Goal: Use online tool/utility: Use online tool/utility

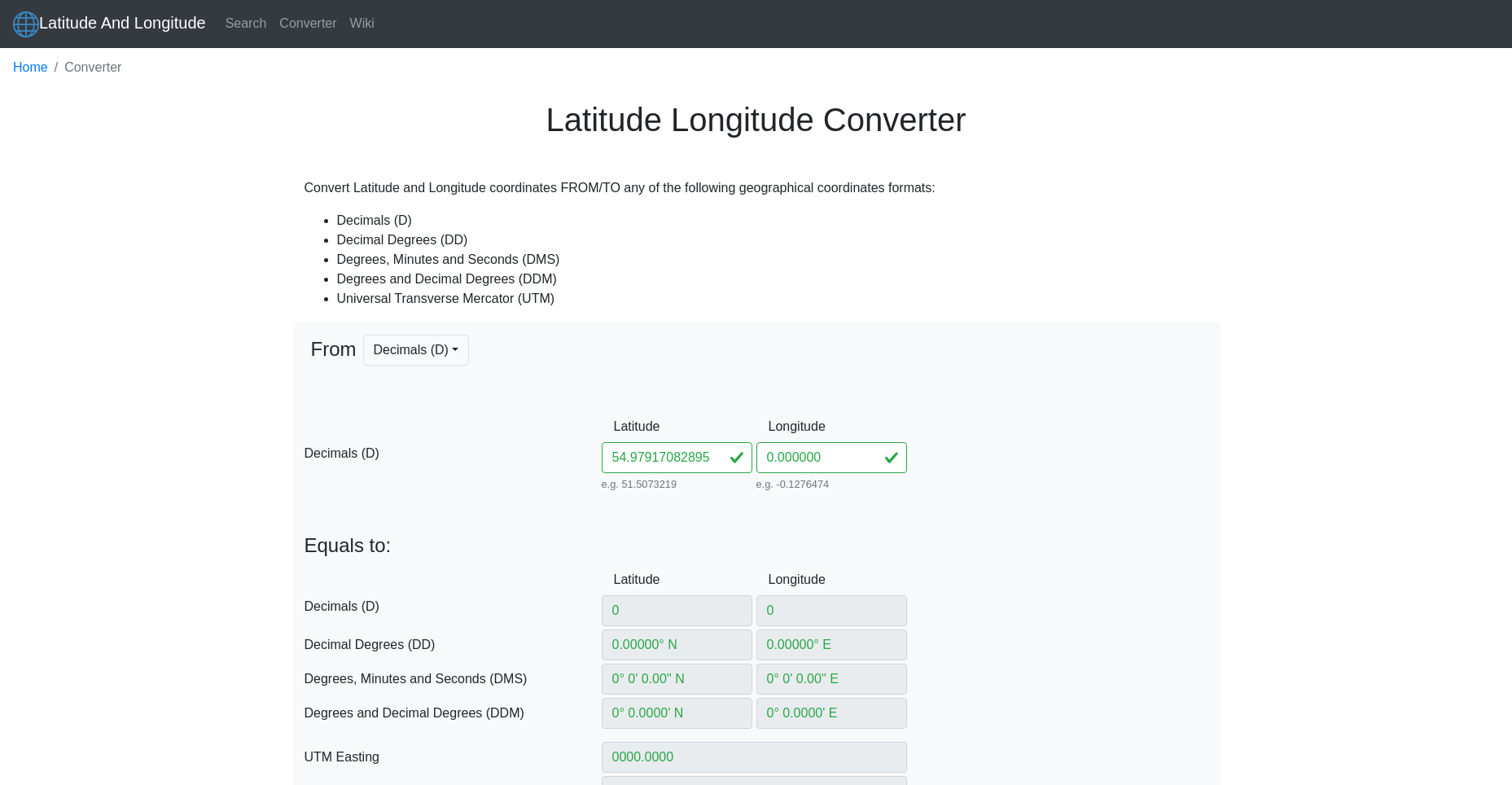
type input "54.97917082895925"
type input "54.97917082° N"
type input "0° W"
type input "54° 58' 45.0149'' N"
type input "0° 0' 0'' E"
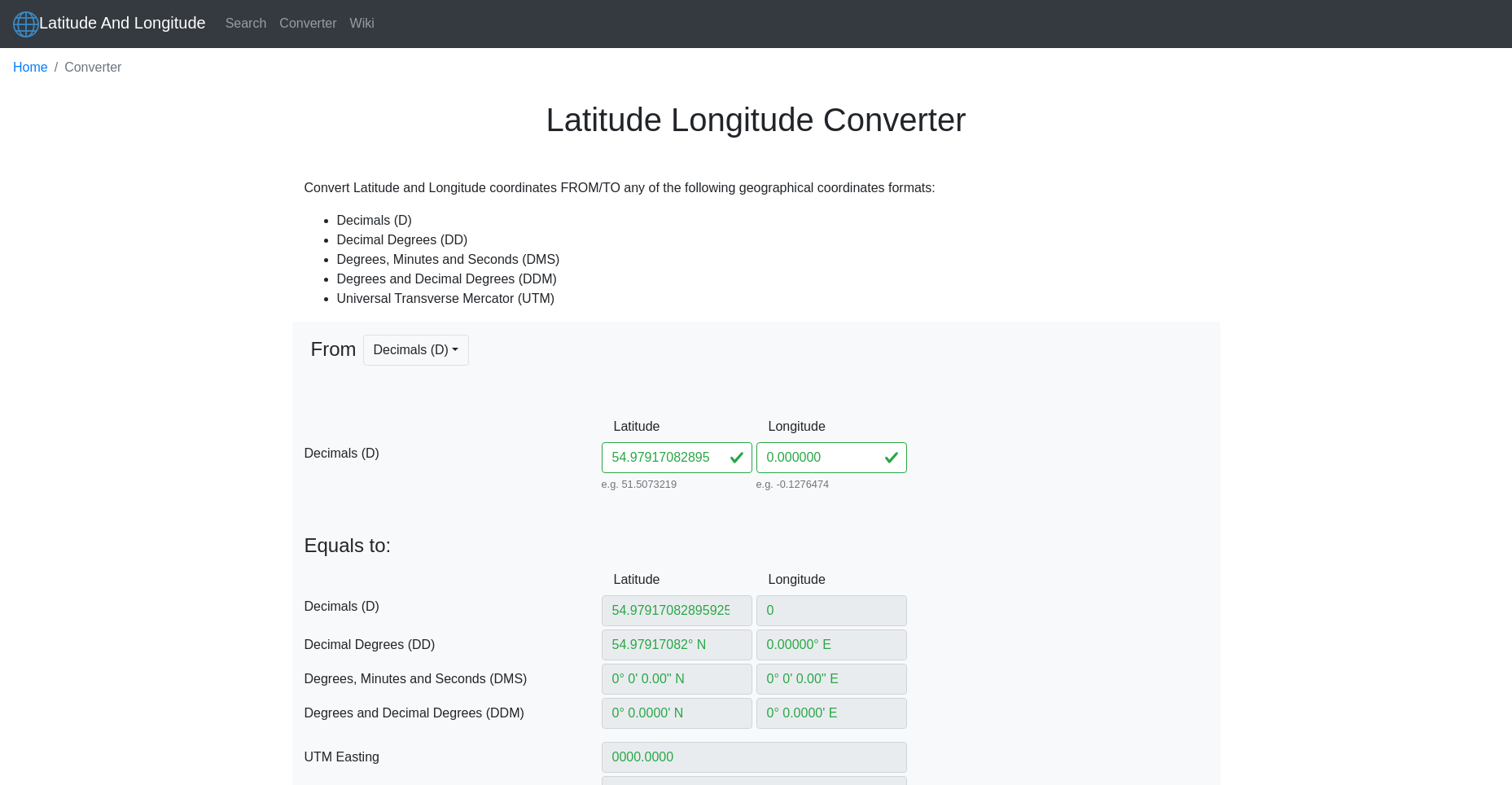
type input "54° 58.750249' N"
type input "0° 0' W"
type input "308024.92195655557"
type input "6096591.064955084"
type input "31U"
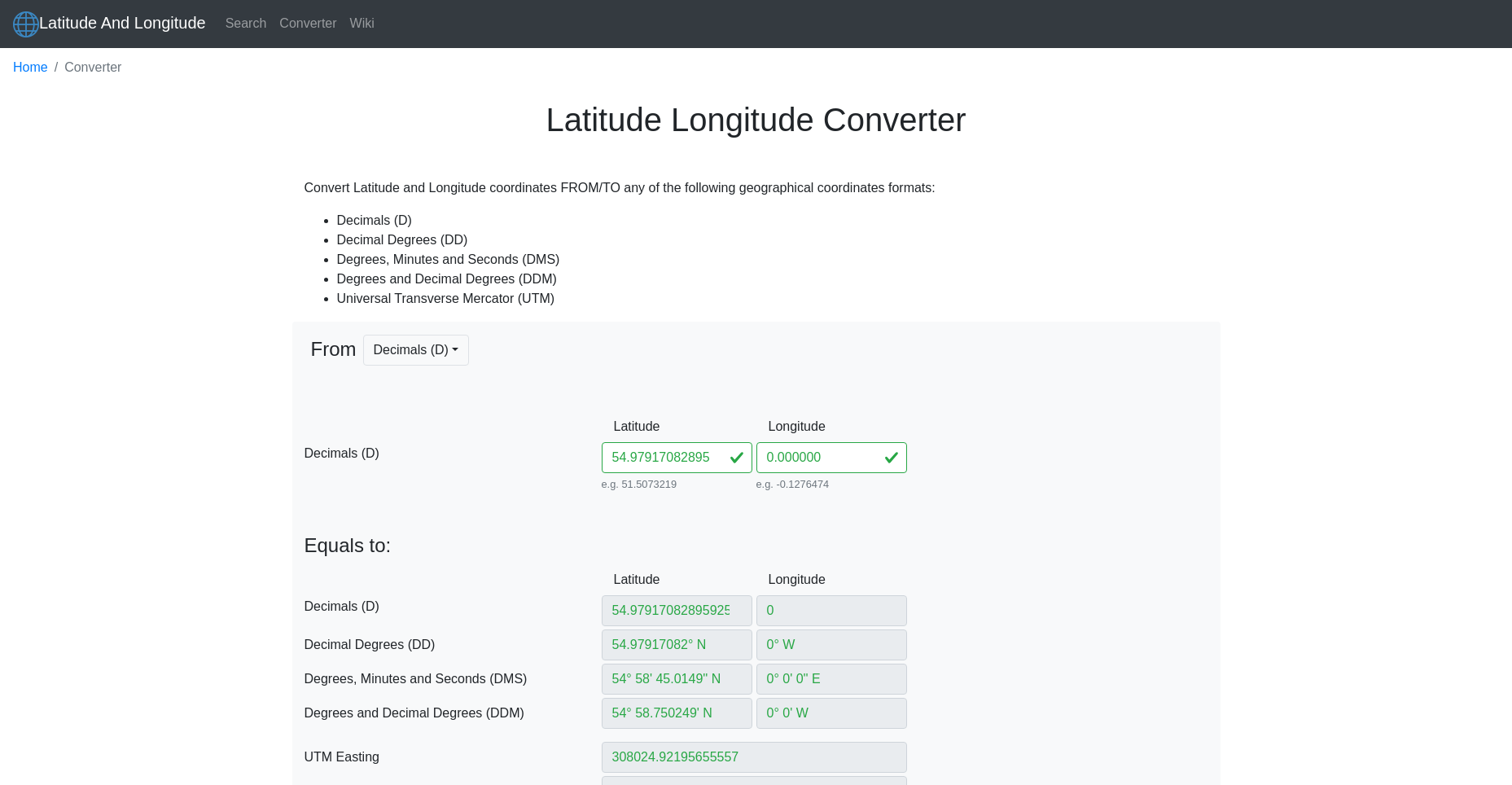
scroll to position [0, 17]
drag, startPoint x: 670, startPoint y: 460, endPoint x: 897, endPoint y: 481, distance: 228.0
click at [890, 481] on div "D Decimals (D) Latitude 54.97917082895925 e.g. 51.5073219 Between -90 and 90 Lo…" at bounding box center [757, 453] width 928 height 84
type input "54.979170"
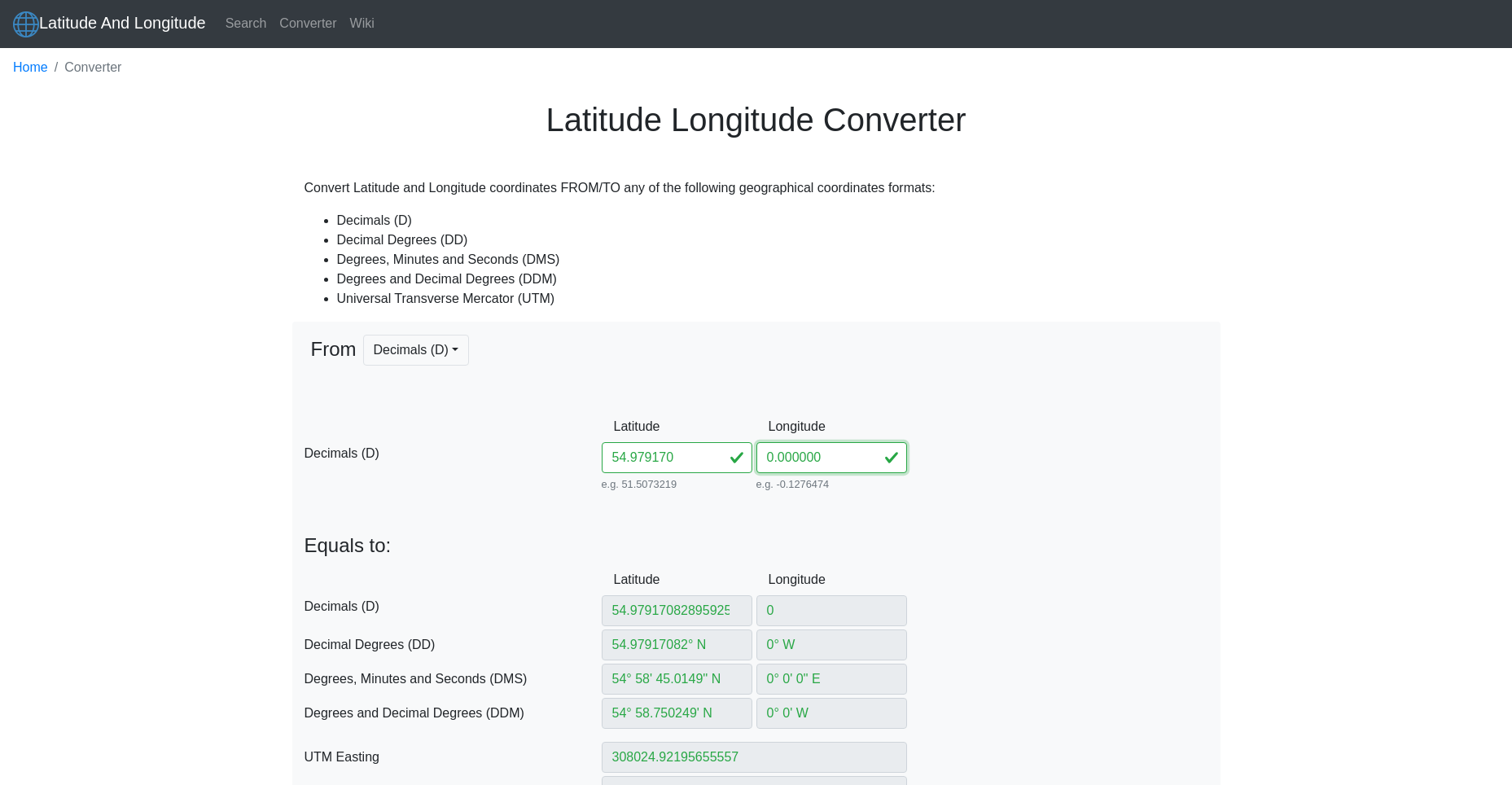
type input "54.97917"
type input "54.97917° N"
type input "54° 58' 45.012'' N"
type input "54° 58.7502' N"
type input "308024.91799931705"
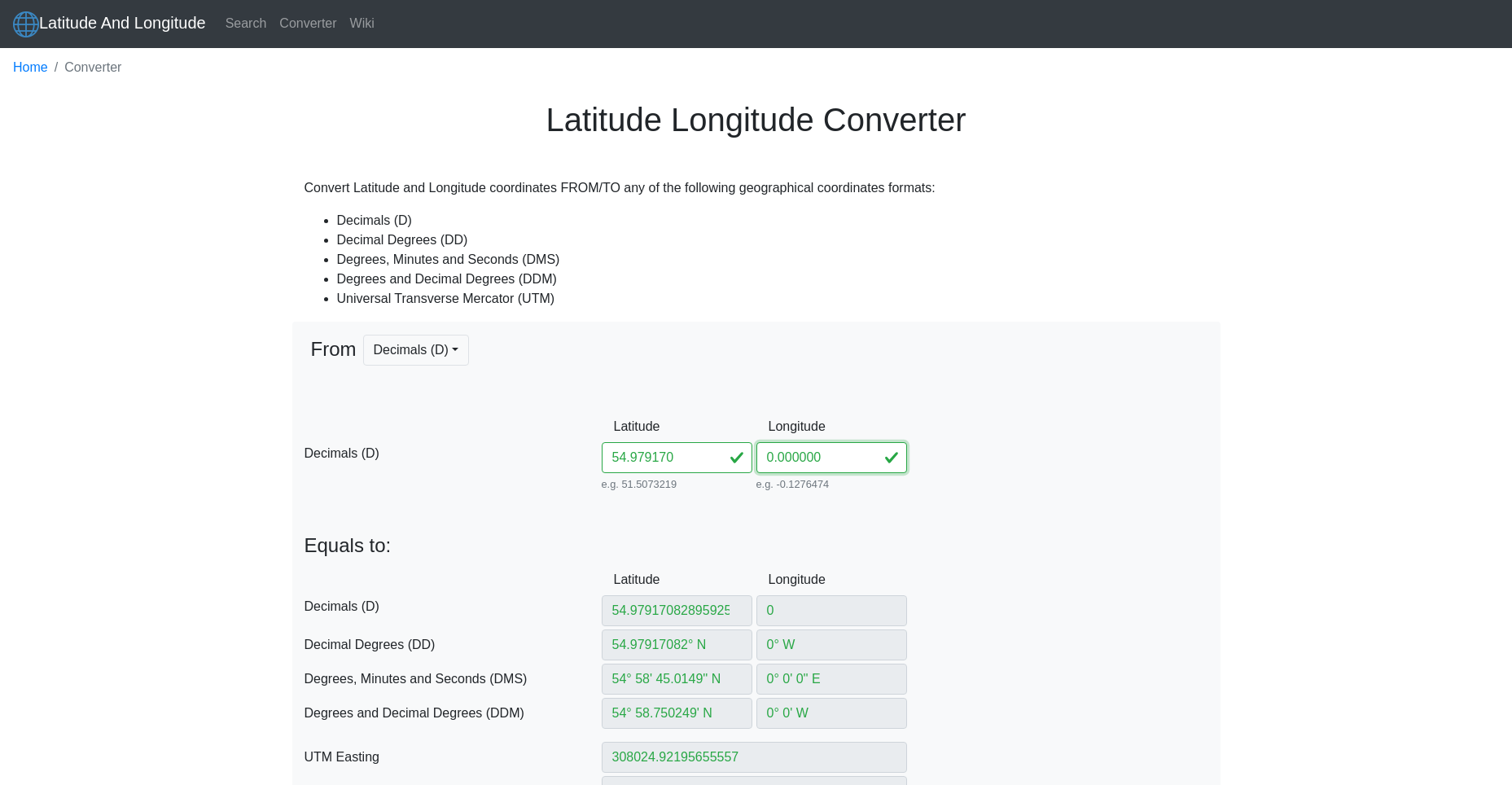
type input "6096590.972752801"
click at [718, 451] on div "D Decimals (D) Latitude 54.979170 e.g. 51.5073219 Between -90 and 90 Longitude …" at bounding box center [757, 453] width 928 height 84
paste input "82895925"
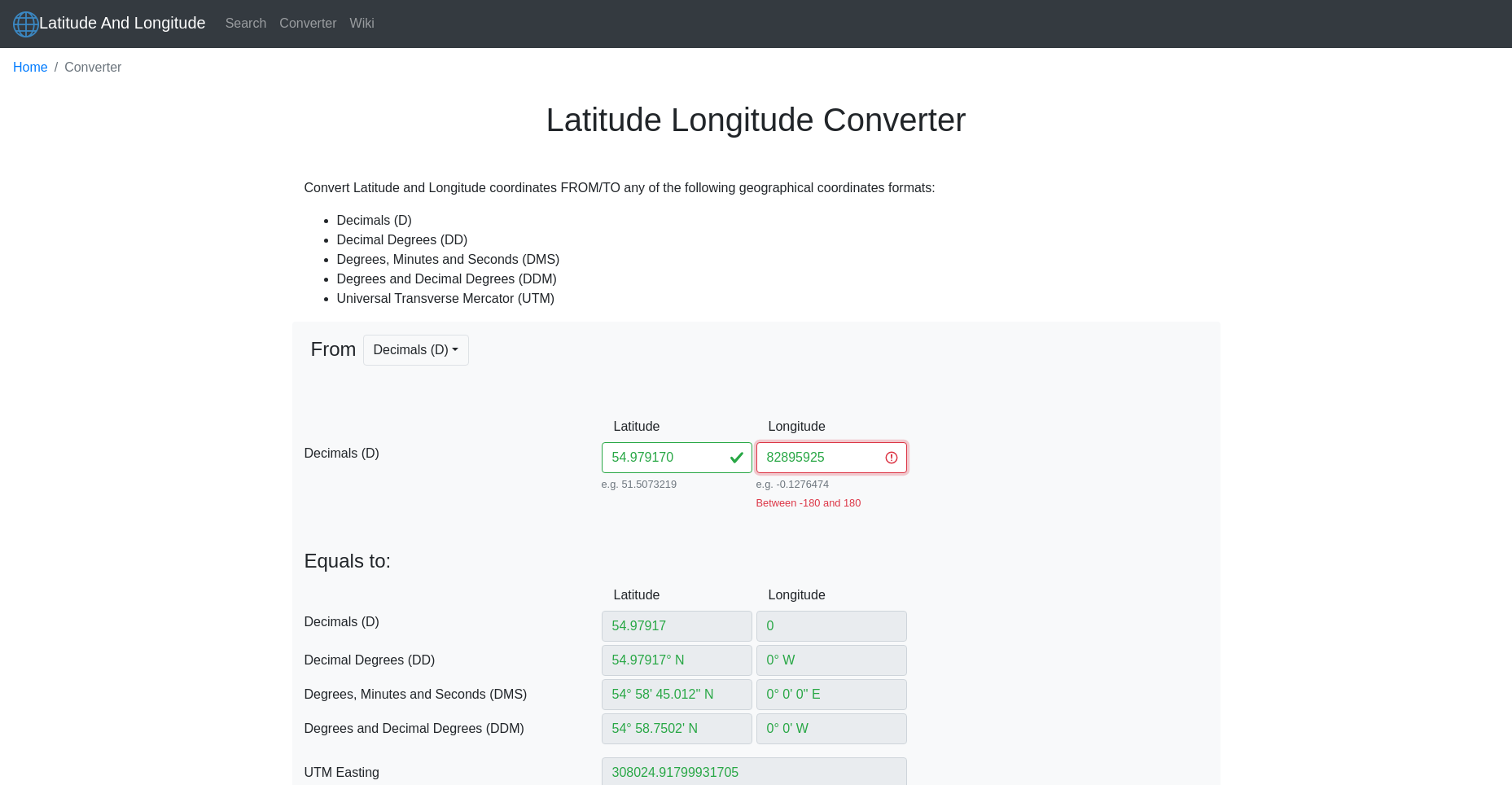
click at [781, 456] on input "82895925" at bounding box center [832, 457] width 151 height 31
type input "82.895925"
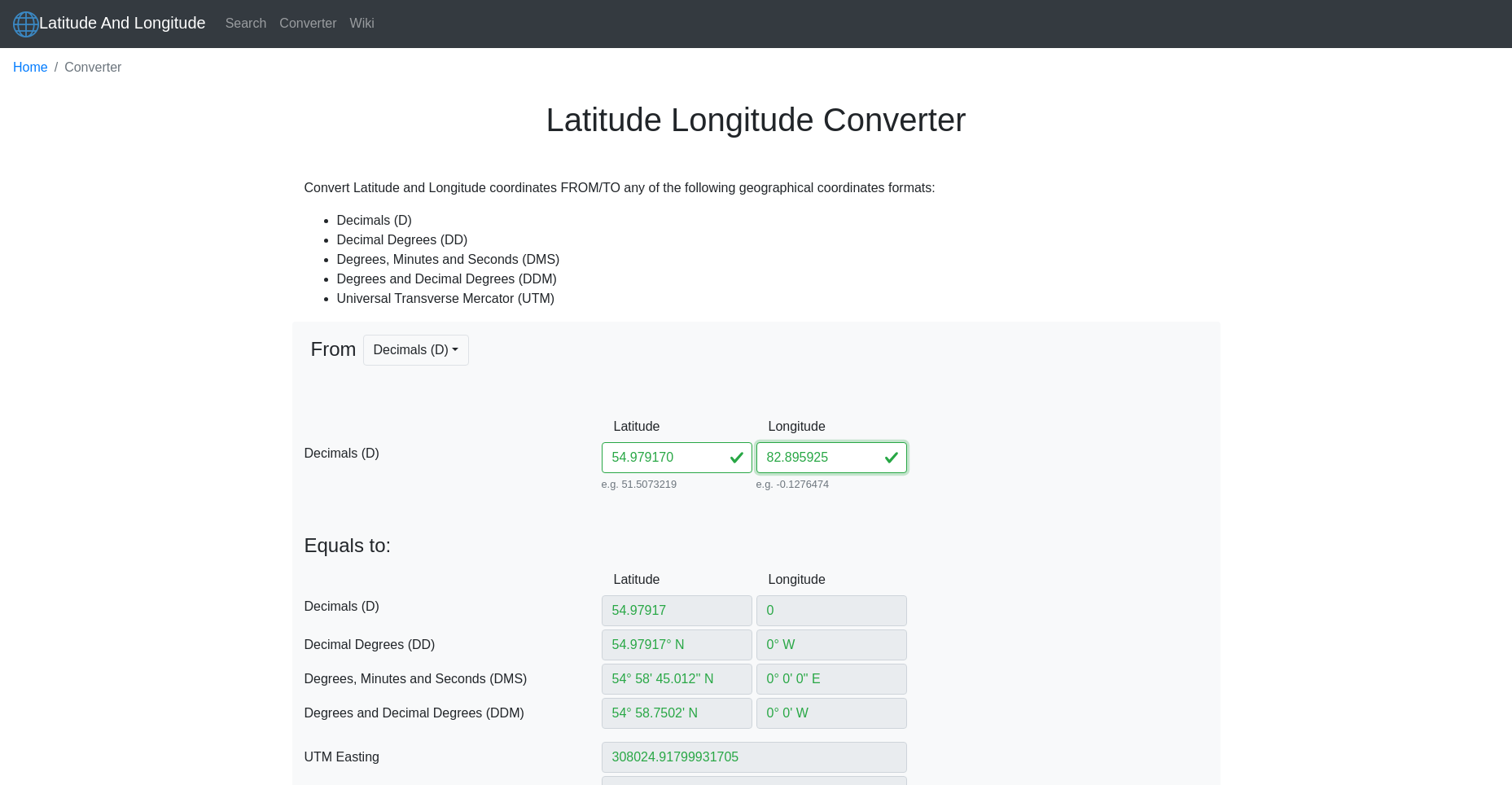
type input "82.895925"
type input "82.895925° E"
type input "82° 53' 45.33'' E"
type input "82° 53.7555' E"
type input "621334.8139749017"
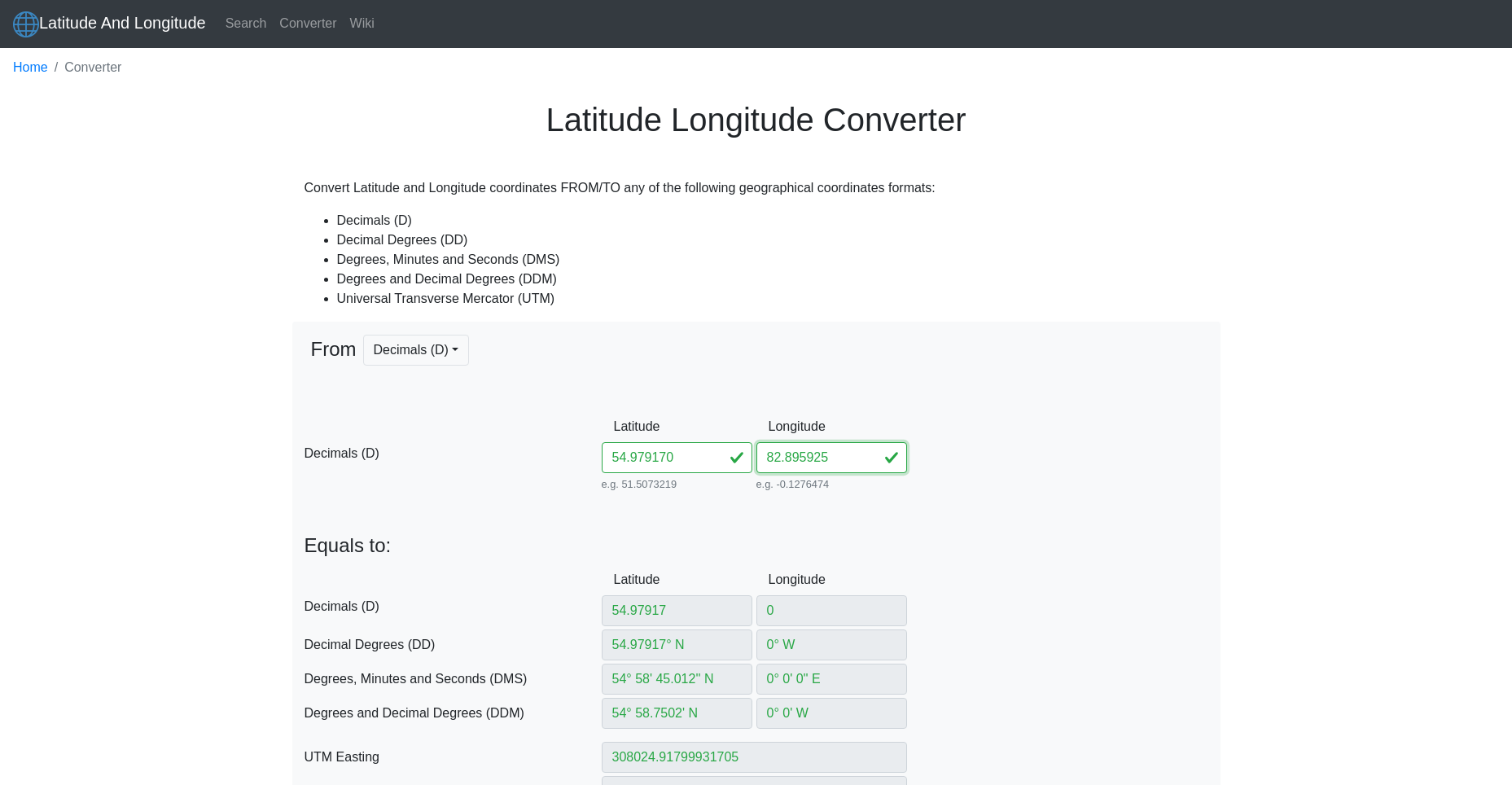
type input "6094117.755685448"
type input "44U"
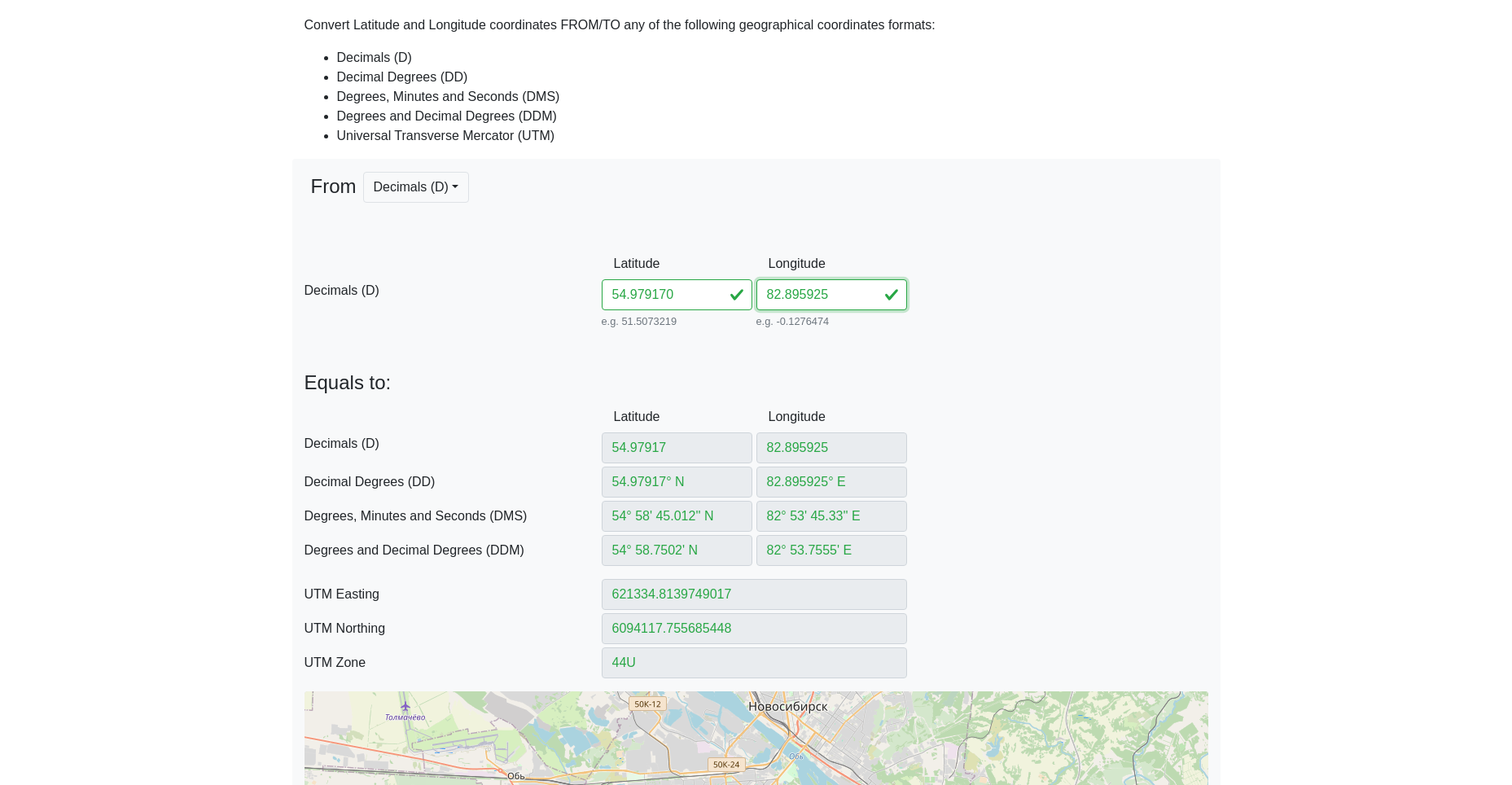
scroll to position [244, 0]
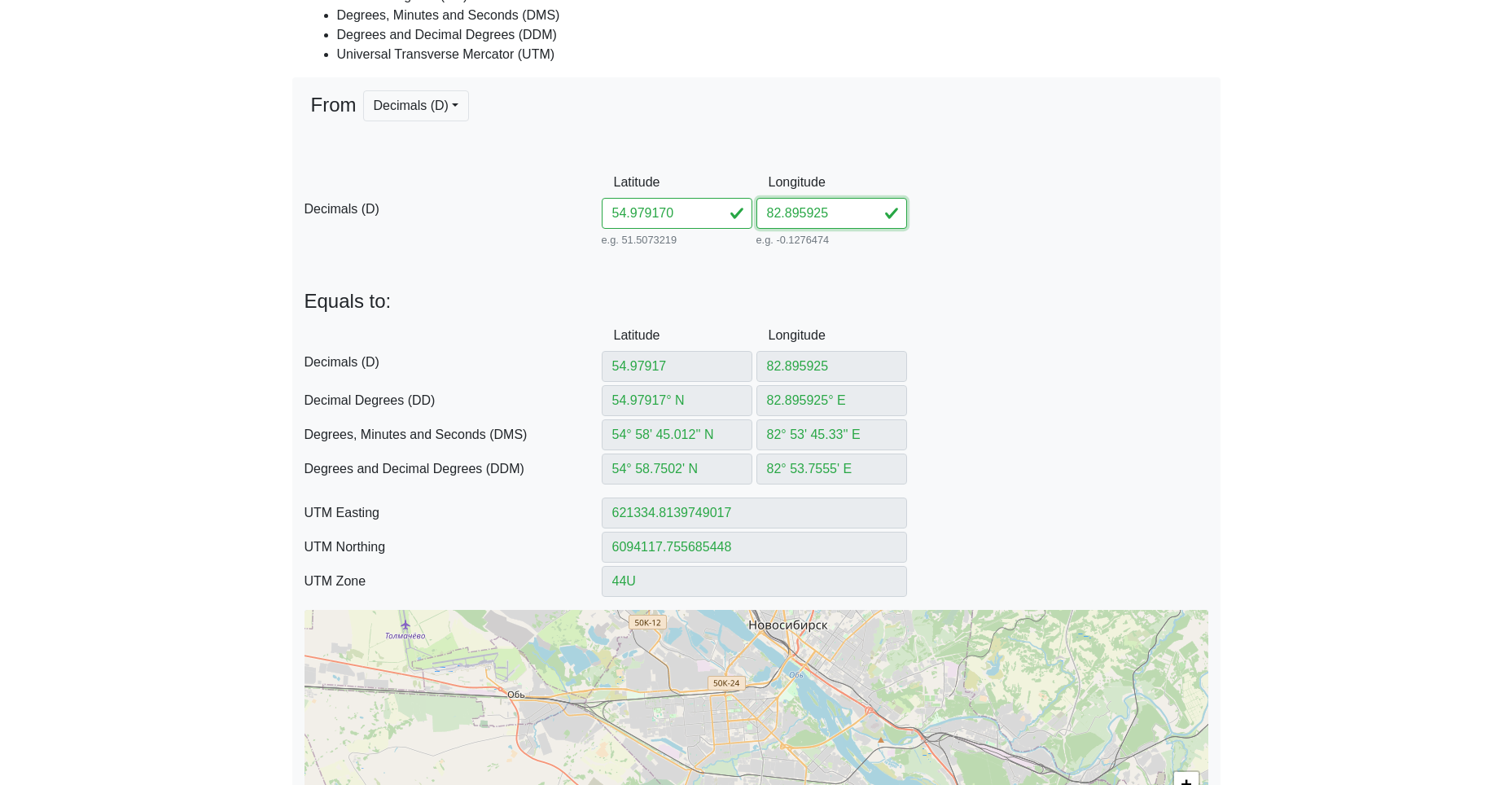
type input "82.895925"
drag, startPoint x: 699, startPoint y: 214, endPoint x: 408, endPoint y: 209, distance: 291.0
click at [416, 209] on div "D Decimals (D) Latitude 54.979170 e.g. 51.5073219 Between -90 and 90 Longitude …" at bounding box center [757, 208] width 928 height 84
paste input "8129082900994"
type input "54.98129082900994"
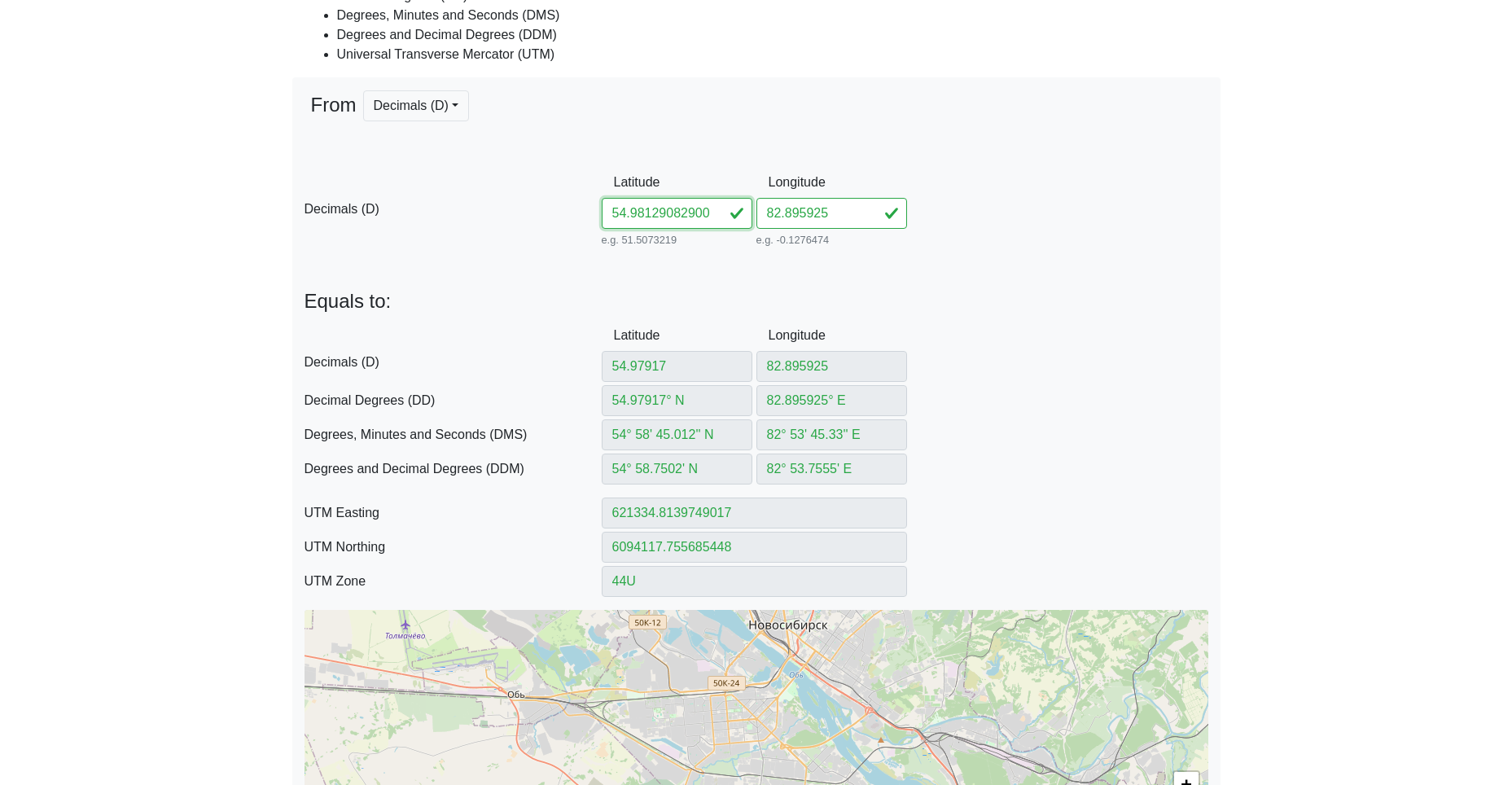
scroll to position [0, 17]
type input "54.98129082900994"
type input "54.98129082° N"
type input "54° 58' 52.6469'' N"
type input "54° 58.877449' N"
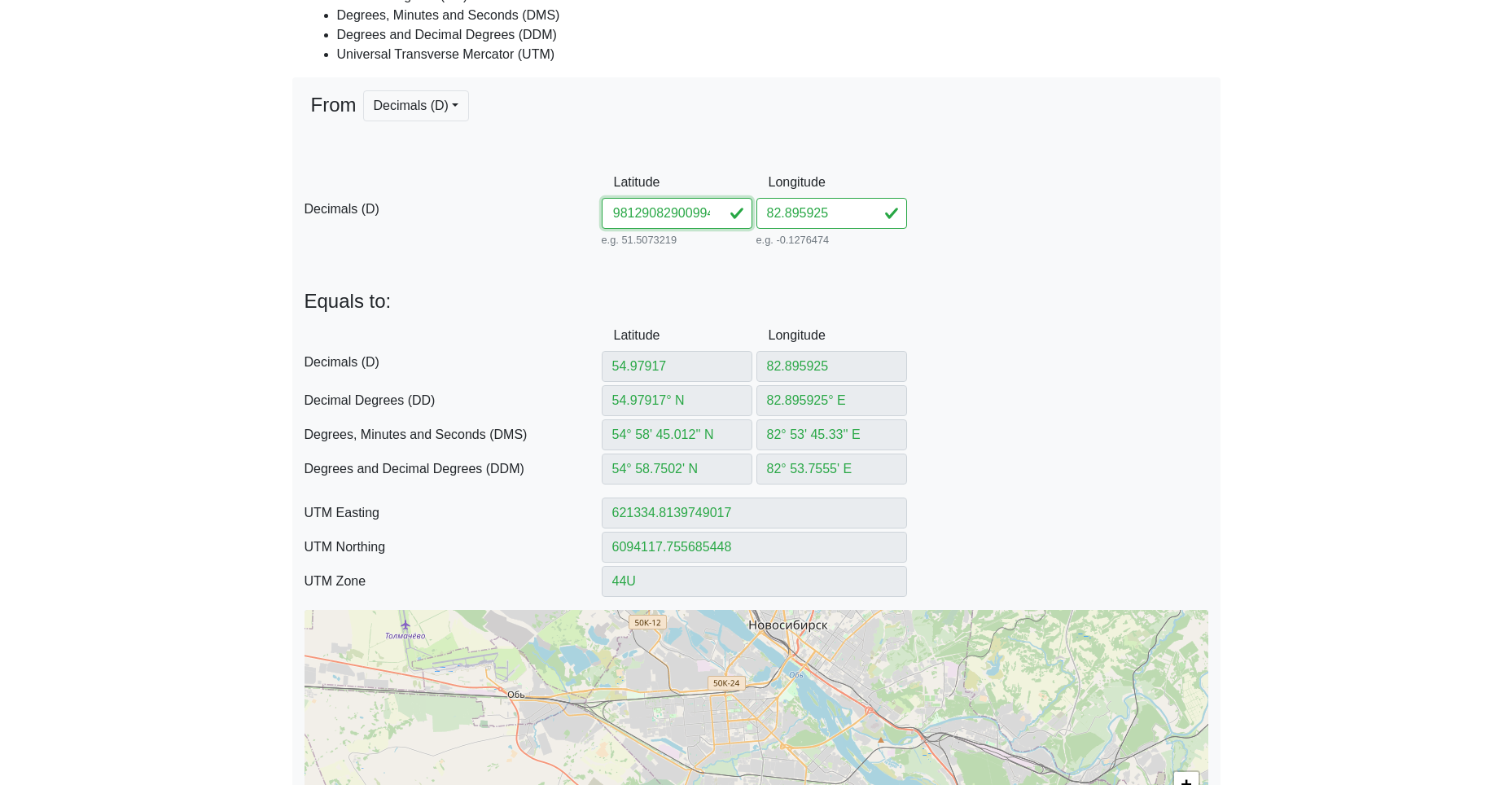
type input "621328.4173135238"
type input "6094353.714598033"
drag, startPoint x: 653, startPoint y: 214, endPoint x: 925, endPoint y: 223, distance: 272.1
click at [925, 223] on div "D Decimals (D) Latitude 54.98129082900994 e.g. 51.5073219 Between -90 and 90 Lo…" at bounding box center [757, 208] width 928 height 84
type input "54.981290"
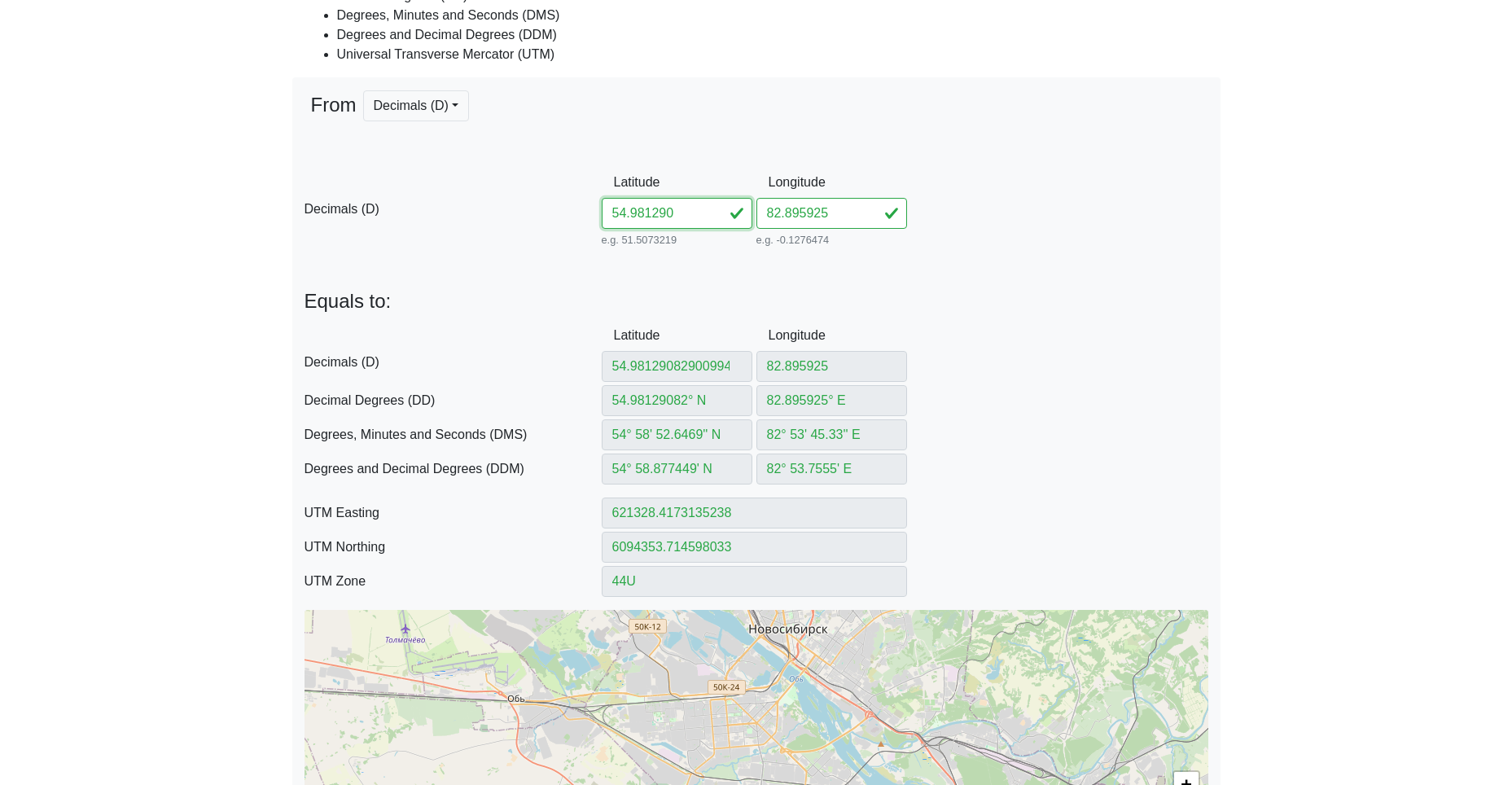
scroll to position [0, 0]
type input "54.98129"
type input "54.98129° N"
type input "54° 58' 52.644'' N"
type input "54° 58.8774' N"
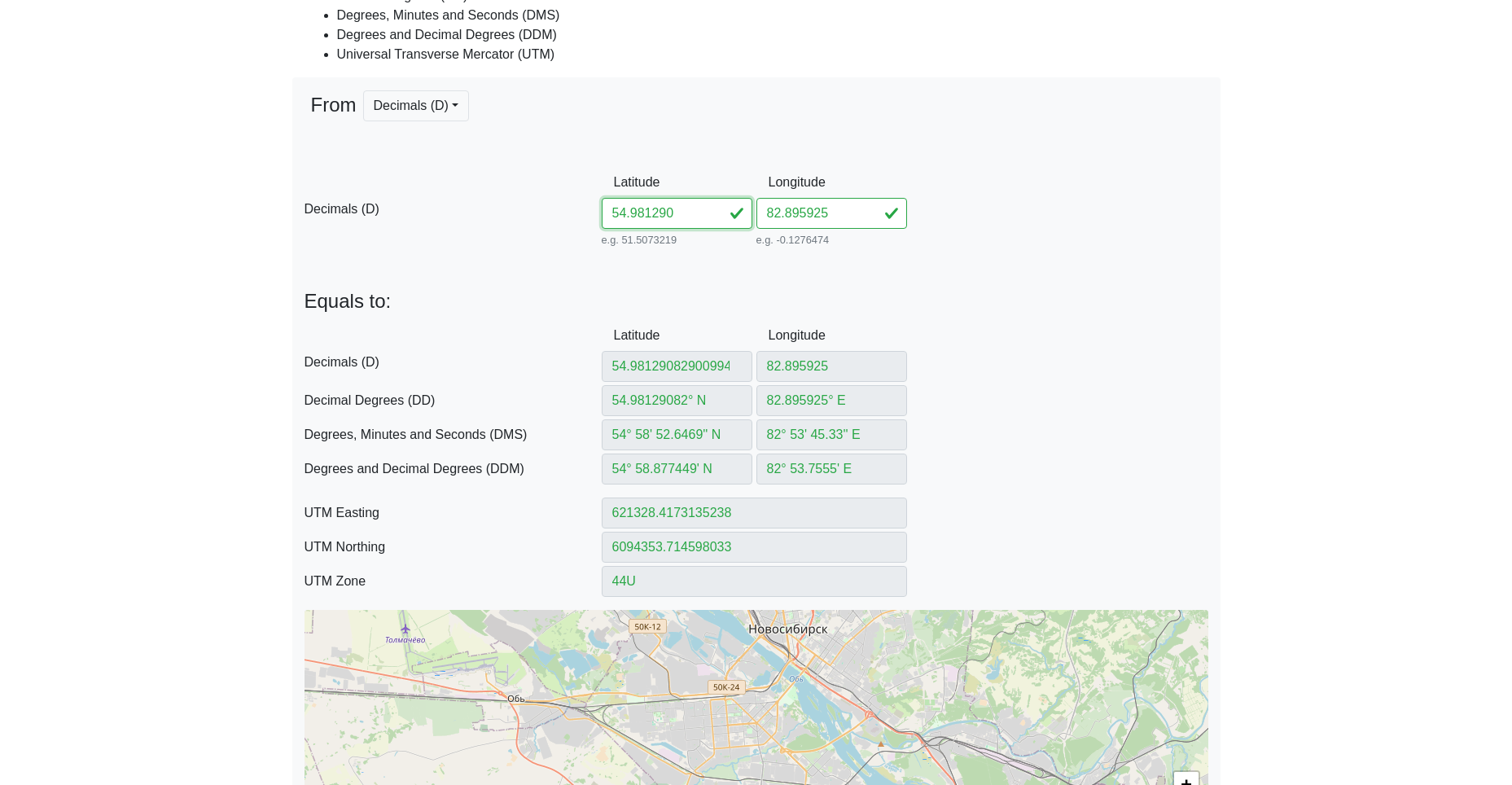
type input "621328.4198139447"
type input "6094353.62236414"
type input "54.981290"
drag, startPoint x: 847, startPoint y: 215, endPoint x: 694, endPoint y: 219, distance: 153.1
click at [703, 218] on div "D Decimals (D) Latitude 54.981290 e.g. 51.5073219 Between -90 and 90 Longitude …" at bounding box center [757, 208] width 928 height 84
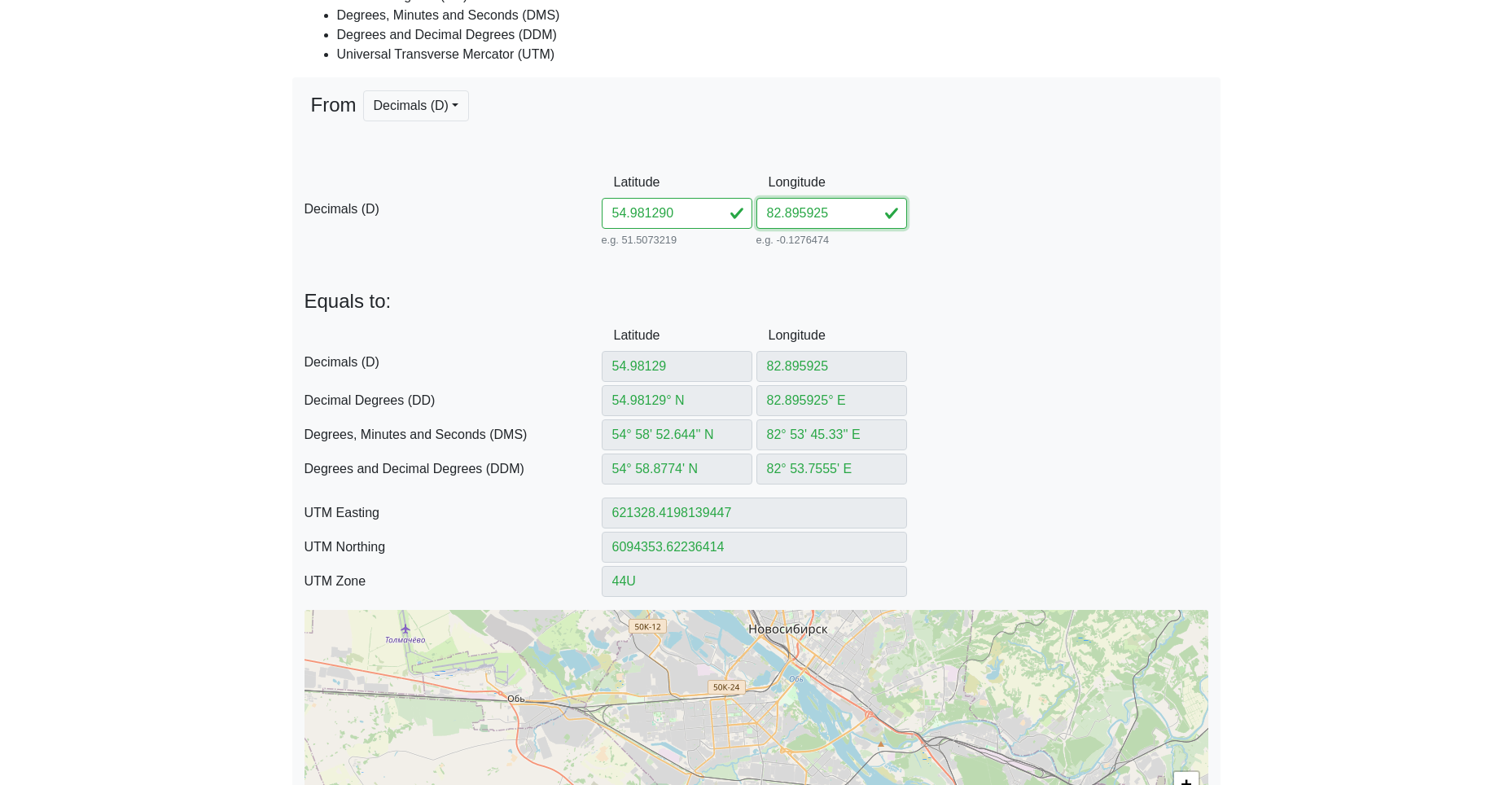
paste input "900994"
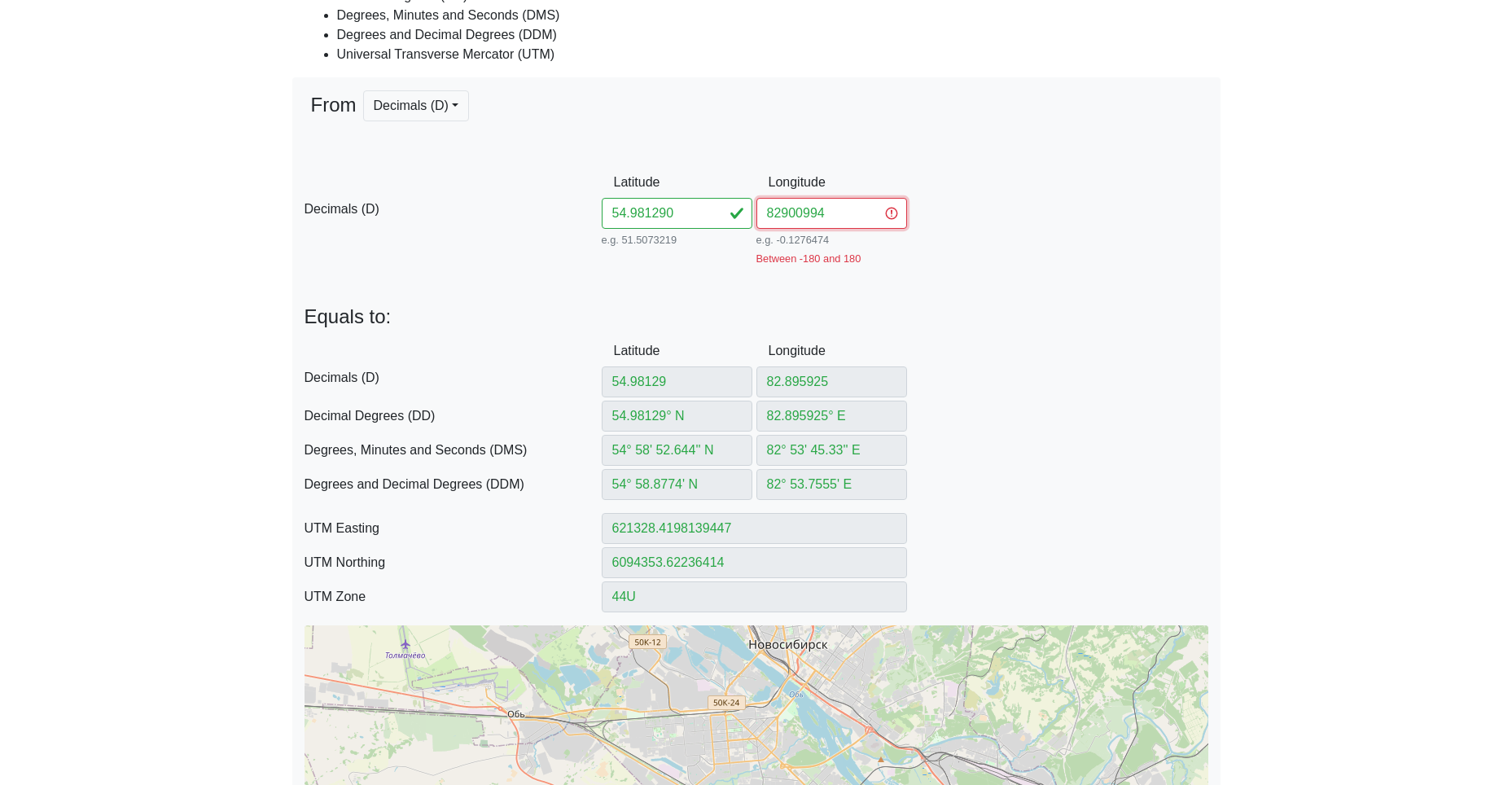
click at [778, 212] on input "82900994" at bounding box center [832, 213] width 151 height 31
type input "82.900994"
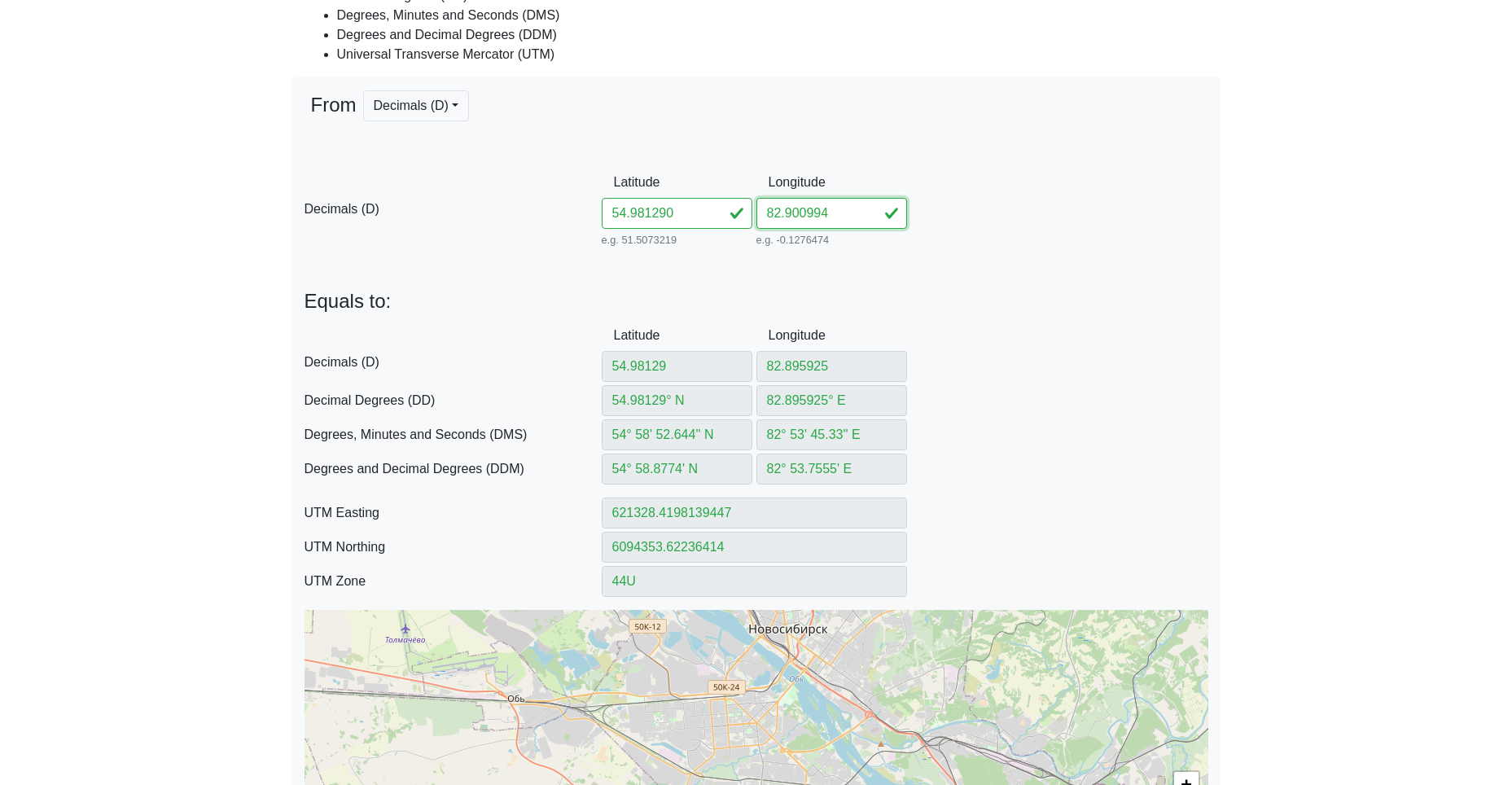
type input "82.900994"
type input "82.900994° E"
type input "82° 54' 3.5783'' E"
type input "82° 54.05964' E"
type input "621652.7664531848"
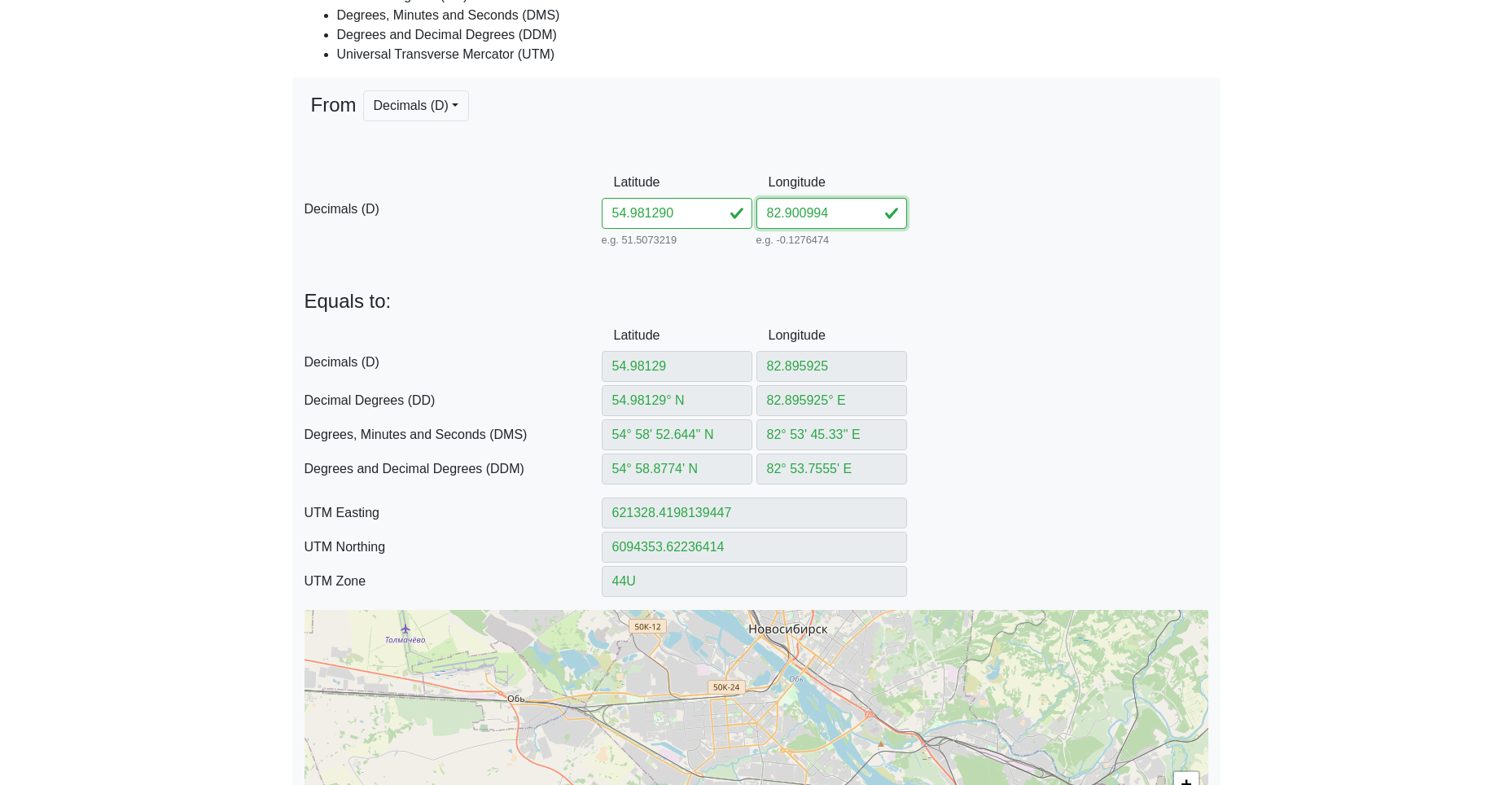
type input "6094362.427024623"
type input "82.900994"
drag, startPoint x: 585, startPoint y: 211, endPoint x: 524, endPoint y: 212, distance: 61.0
click at [562, 211] on div "D Decimals (D) Latitude 54.981290 e.g. 51.5073219 Between -90 and 90 Longitude …" at bounding box center [757, 208] width 928 height 84
paste input "613582909159"
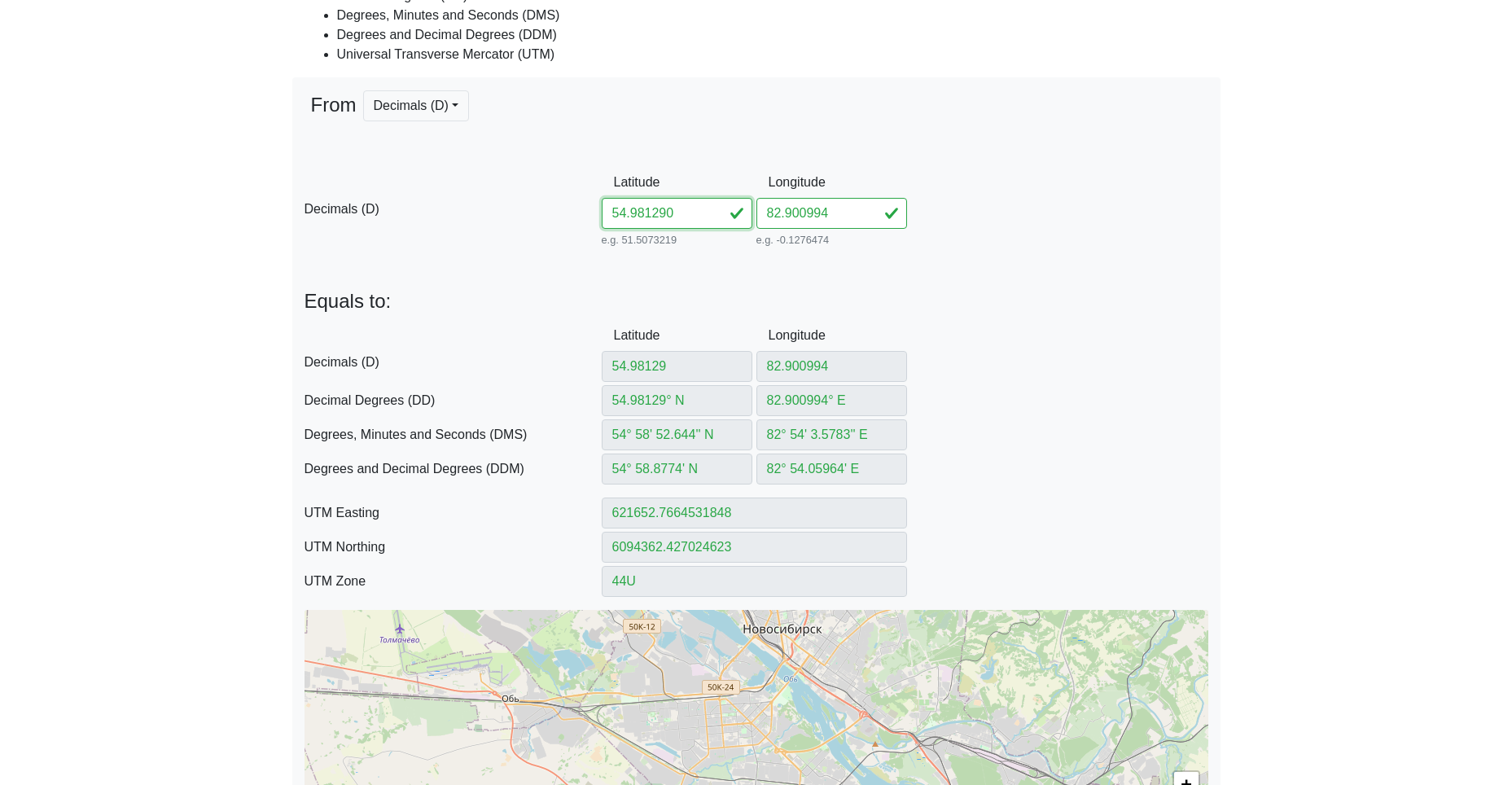
type input "54.98613582909159"
type input "54.98613582° N"
type input "54° 59' 10.0889'' N"
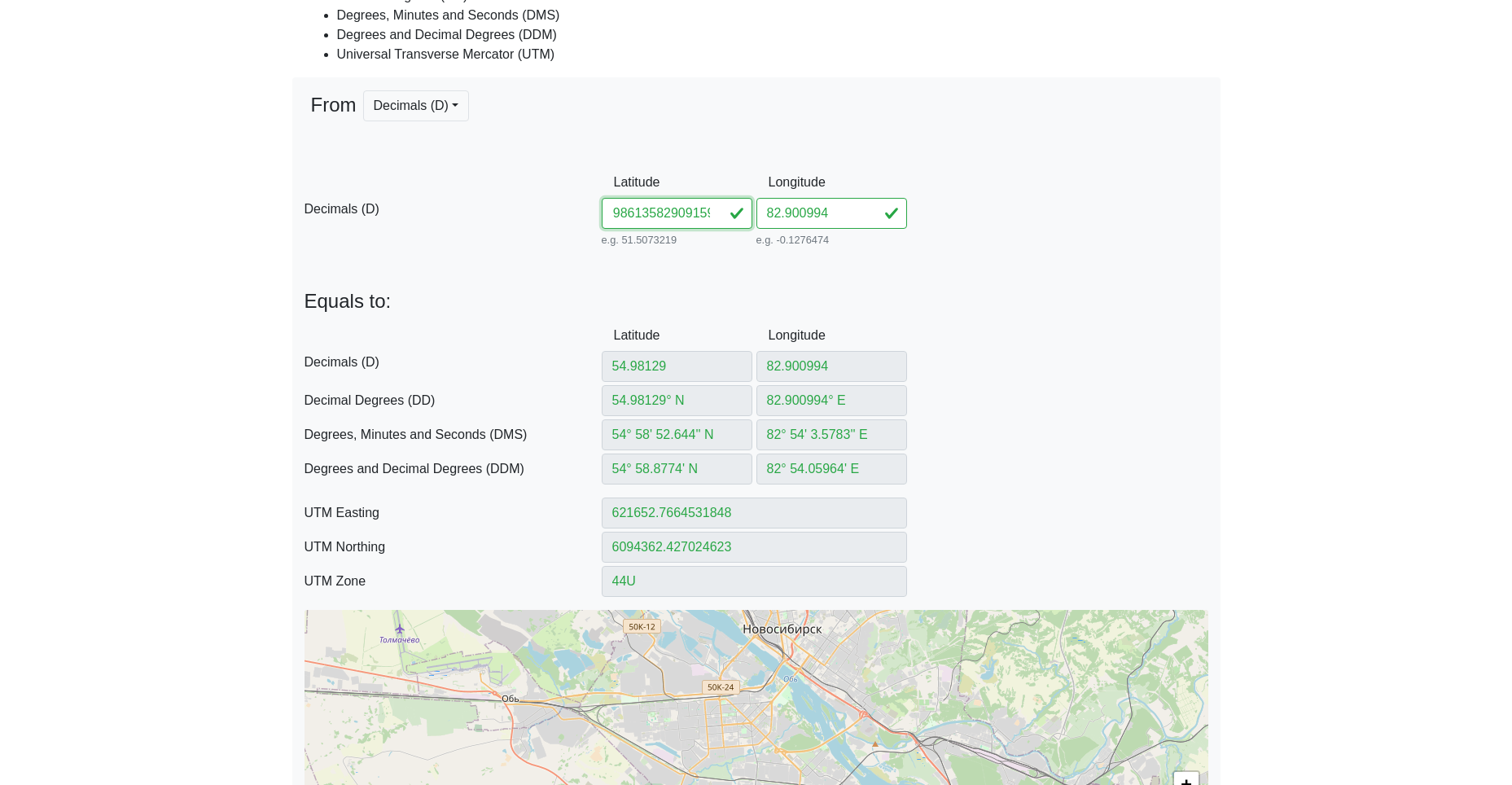
type input "54° 59.168149' N"
type input "621638.1111594879"
type input "6094901.563372086"
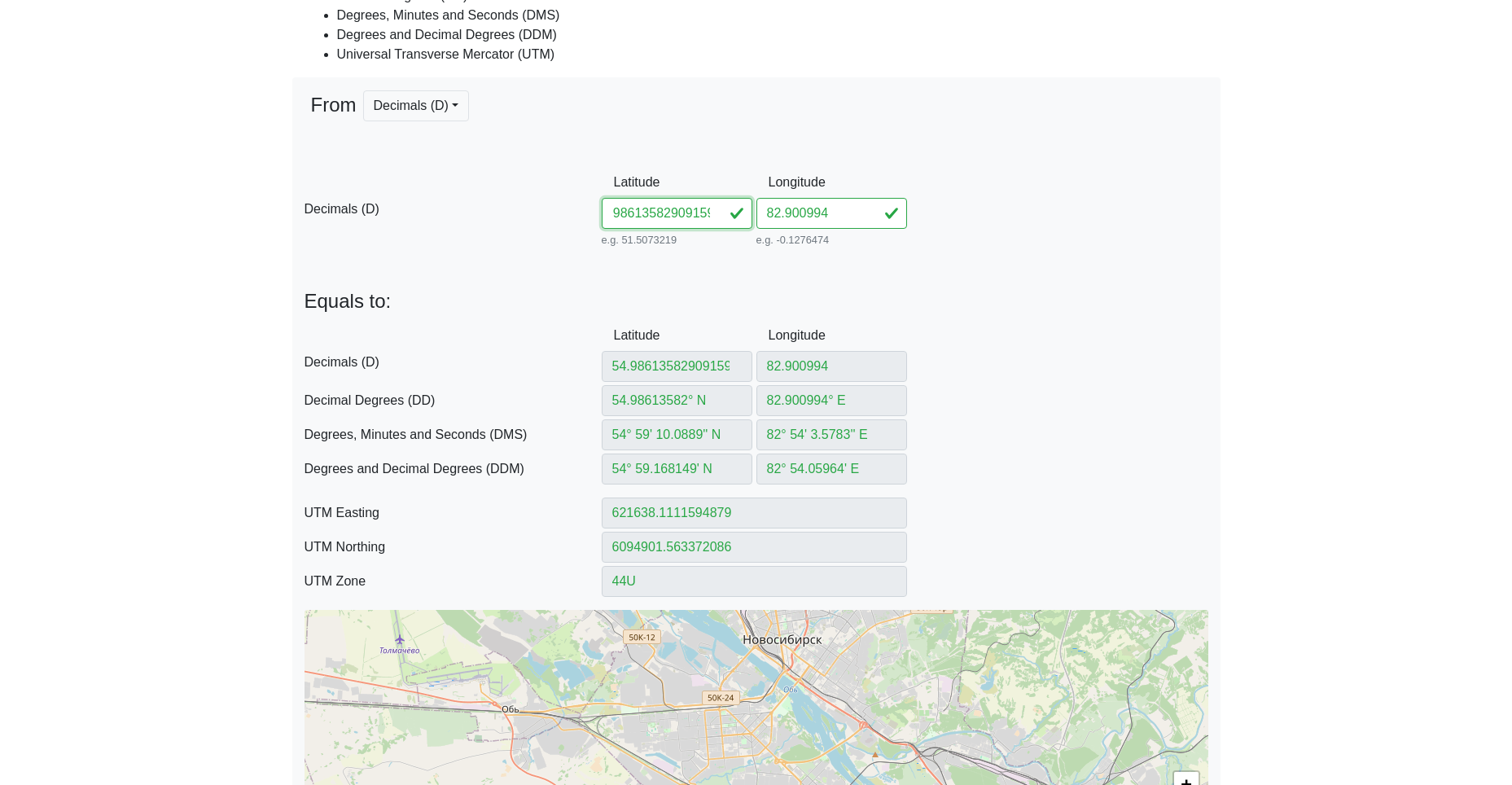
drag, startPoint x: 653, startPoint y: 213, endPoint x: 914, endPoint y: 223, distance: 261.2
click at [858, 223] on div "D Decimals (D) Latitude 54.98613582909159 e.g. 51.5073219 Between -90 and 90 Lo…" at bounding box center [757, 208] width 928 height 84
type input "54.986135"
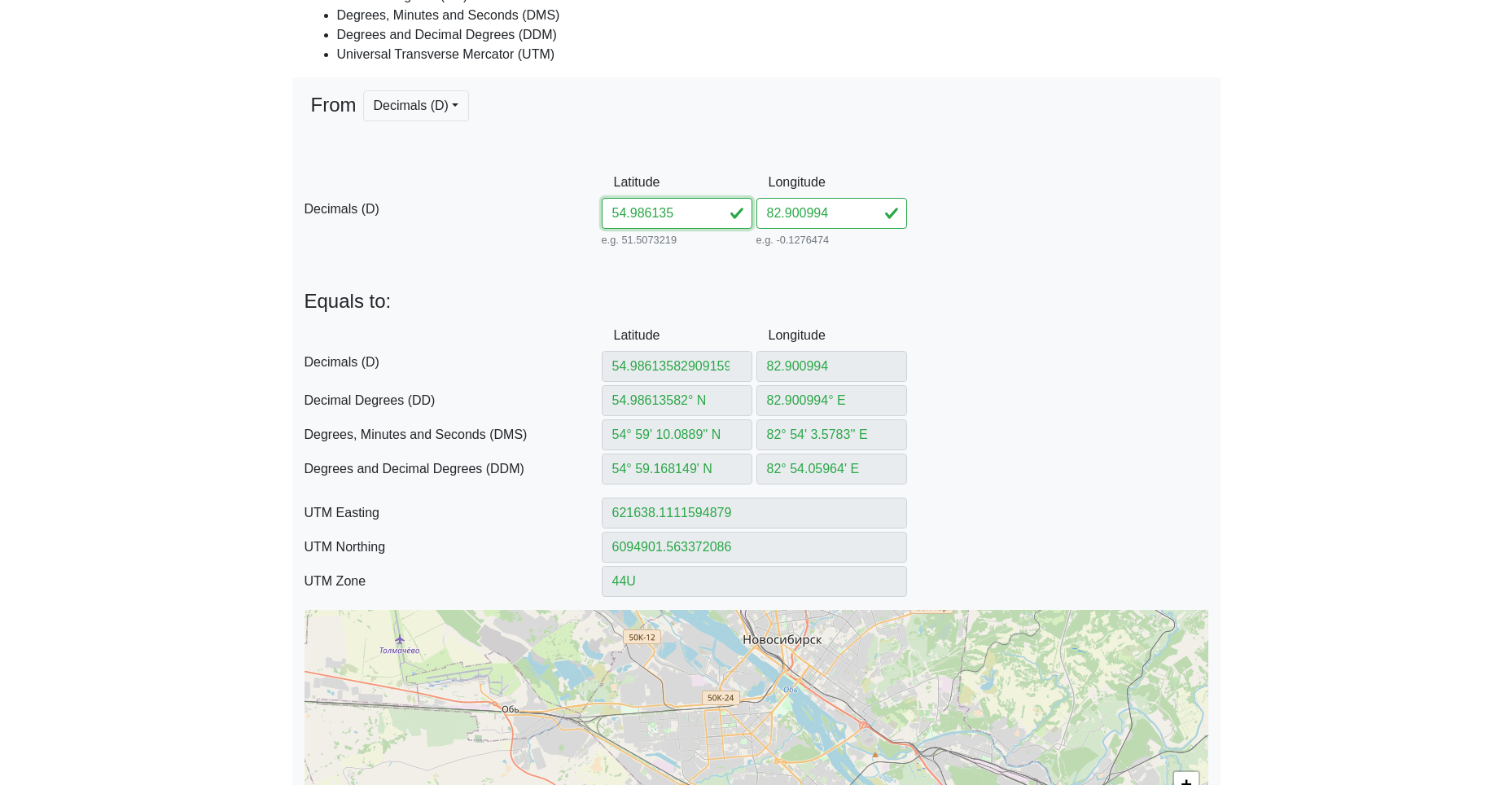
type input "54.986135° N"
type input "54° 59' 10.086'' N"
type input "54° 59.1681' N"
type input "621638.1136669938"
type input "6094901.471129137"
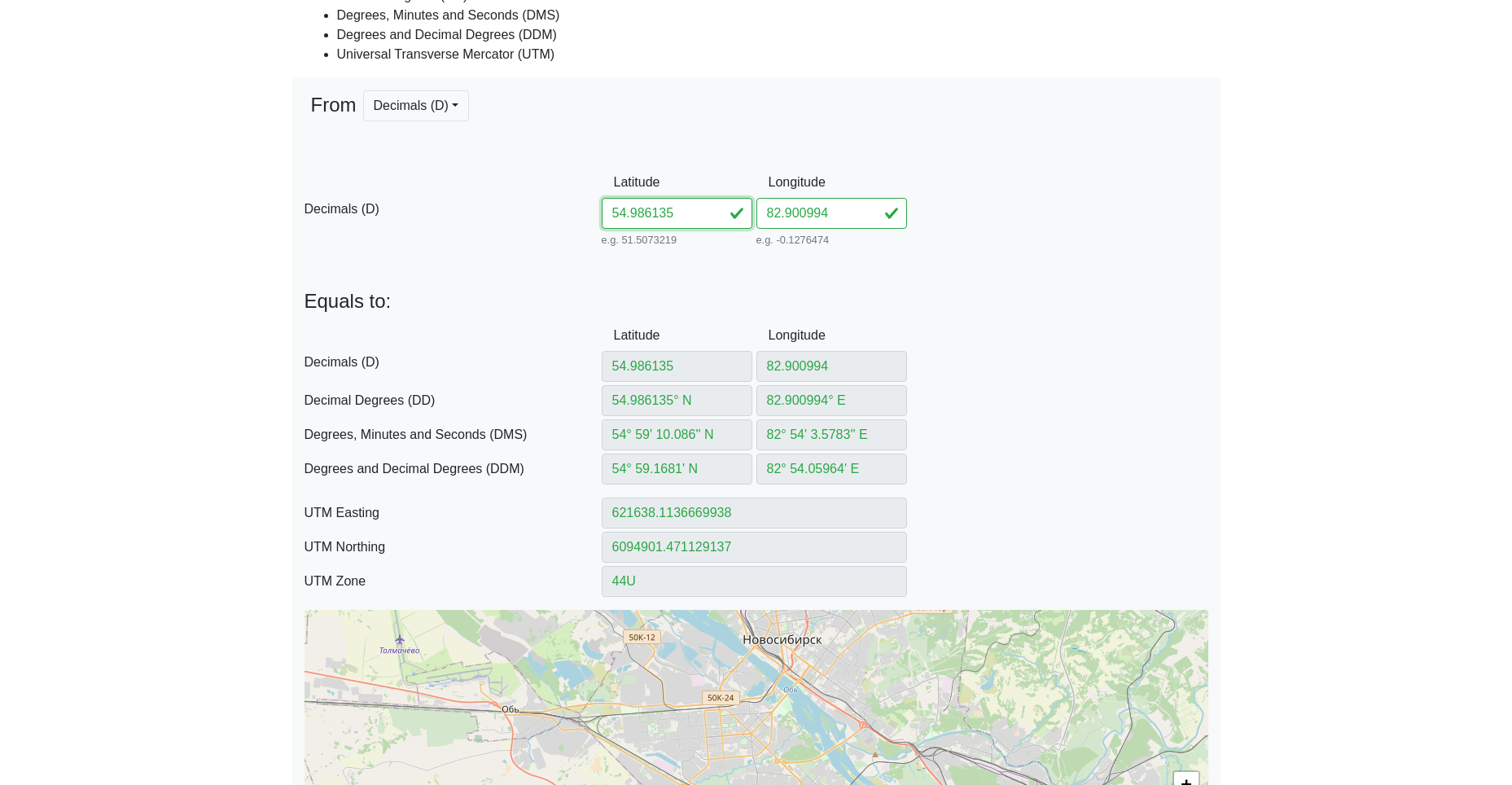
type input "54.986135"
drag, startPoint x: 829, startPoint y: 217, endPoint x: 655, endPoint y: 215, distance: 174.0
click at [667, 213] on div "D Decimals (D) Latitude 54.986135 e.g. 51.5073219 Between -90 and 90 Longitude …" at bounding box center [757, 208] width 928 height 84
paste input "909159"
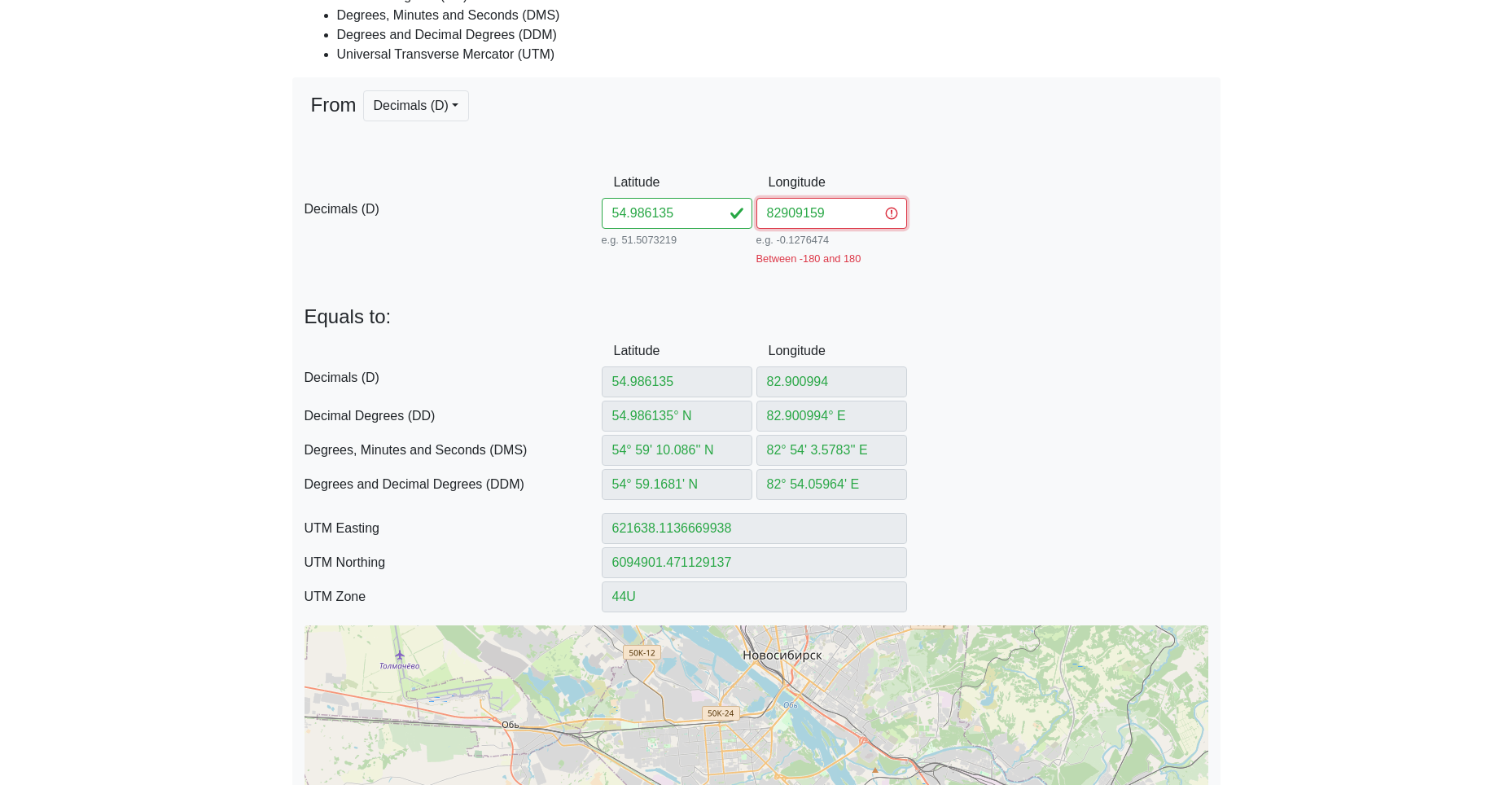
click at [778, 213] on input "82909159" at bounding box center [832, 213] width 151 height 31
type input "82.909159"
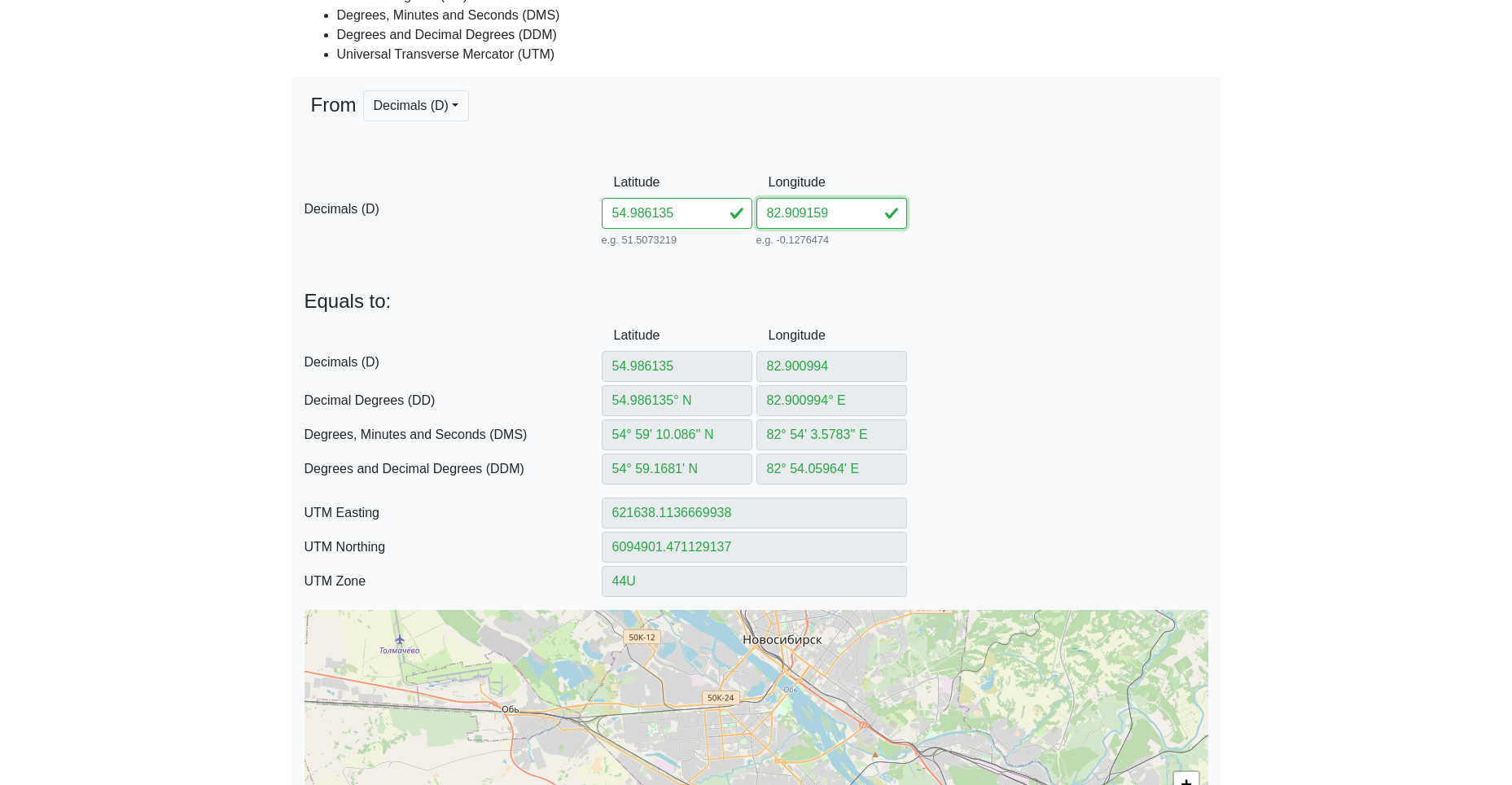
type input "82.909159"
type input "82.909159° E"
type input "82° 54' 32.9724'' E"
type input "82° 54.54954' E"
type input "622160.4983007667"
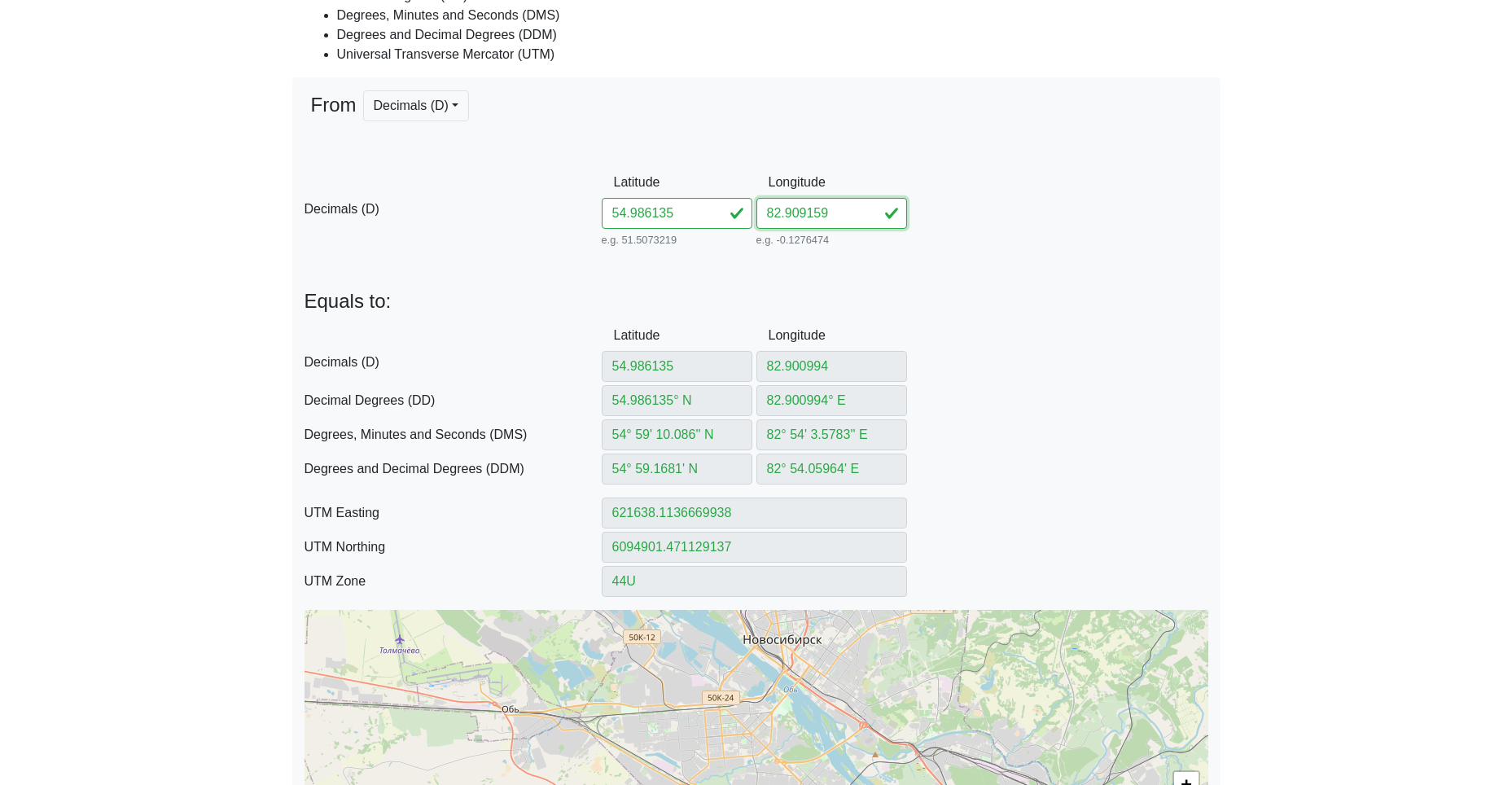
type input "6094915.702001758"
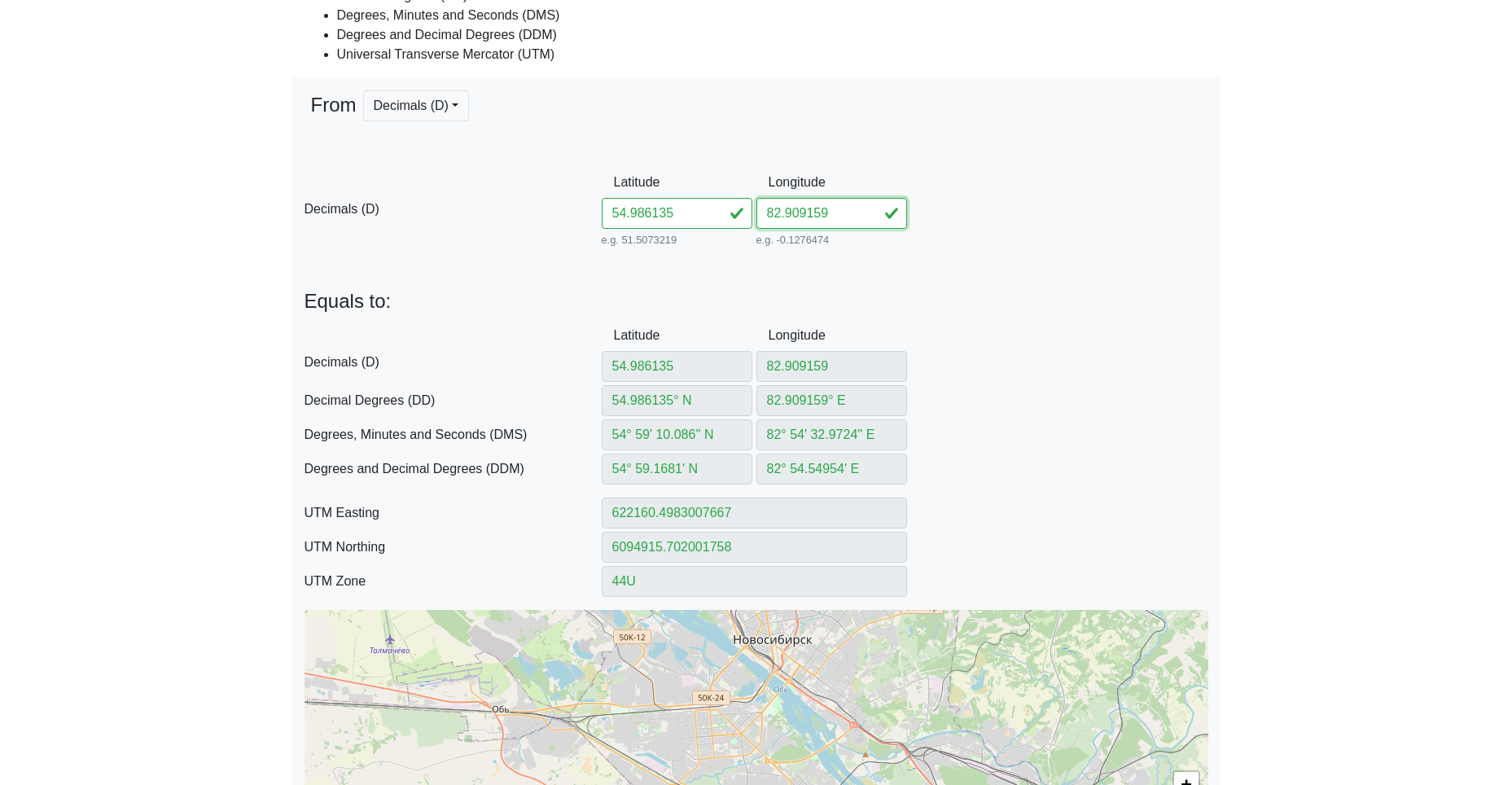
type input "82.909159"
